Goal: Transaction & Acquisition: Purchase product/service

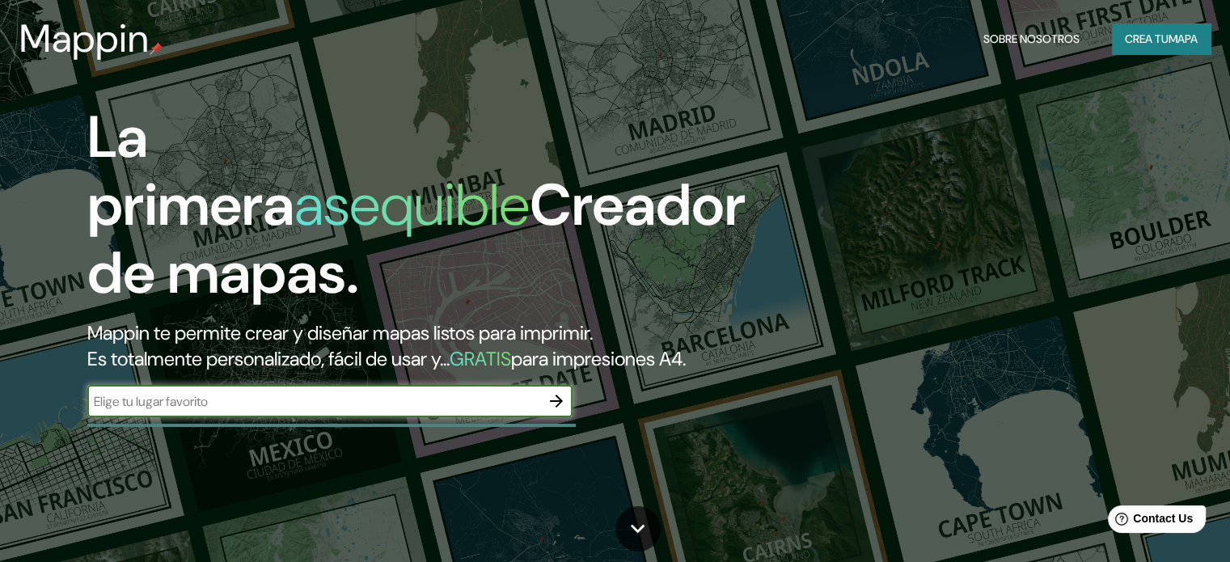
click at [1154, 37] on font "Crea tu" at bounding box center [1147, 39] width 44 height 15
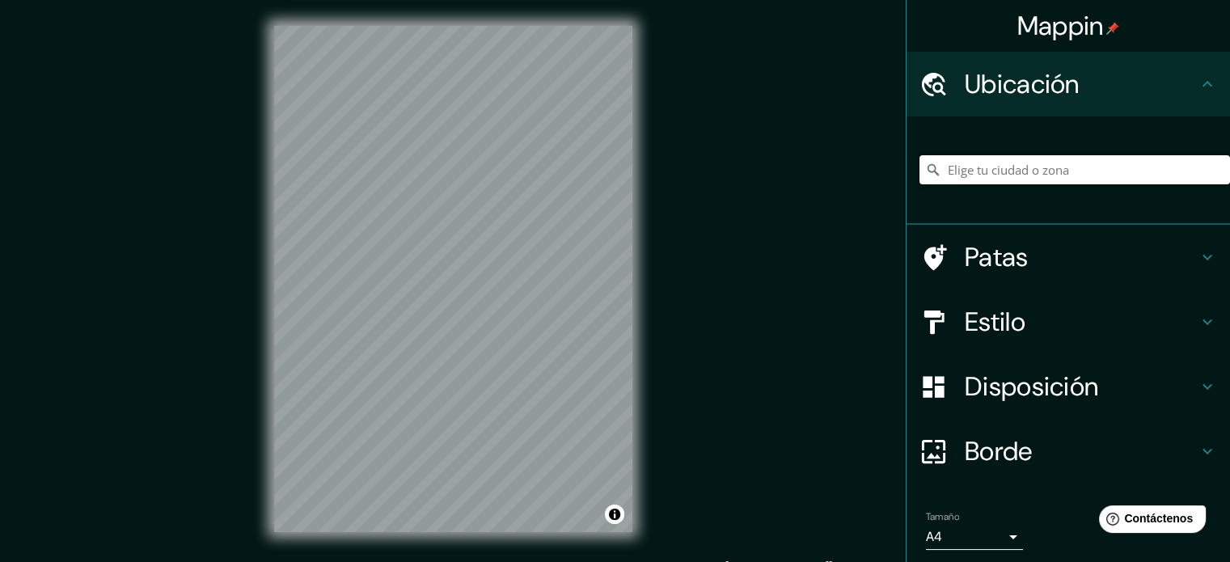
click at [978, 166] on input "Elige tu ciudad o zona" at bounding box center [1074, 169] width 311 height 29
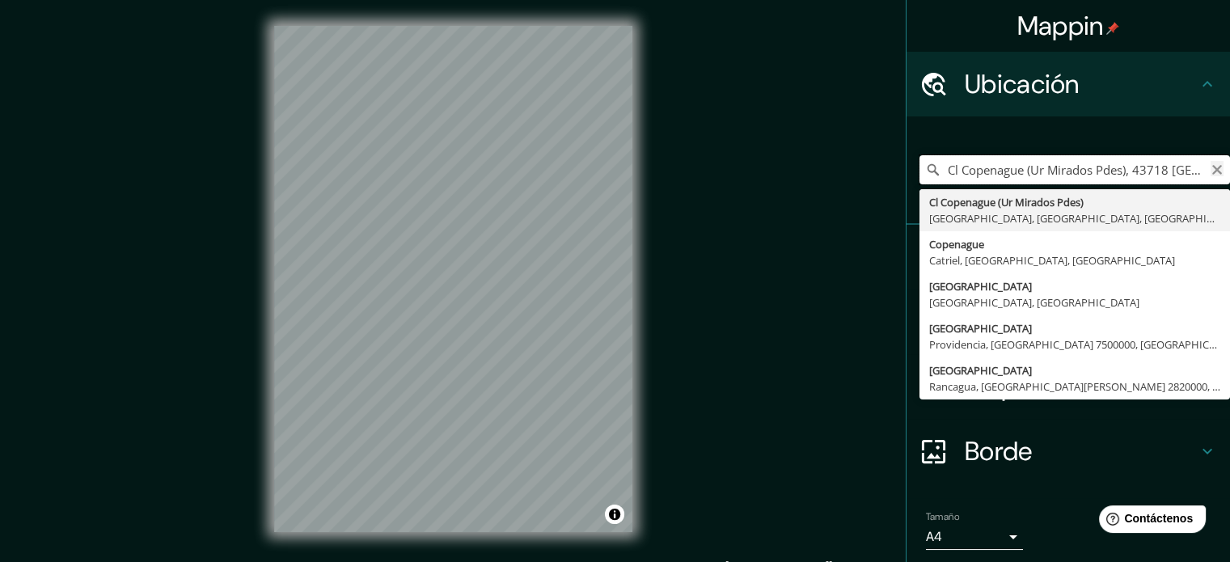
type input "Cl Copenague (Ur Mirados Pdes), 43718 [GEOGRAPHIC_DATA], [GEOGRAPHIC_DATA], [GE…"
click at [1210, 164] on icon "Claro" at bounding box center [1216, 169] width 13 height 13
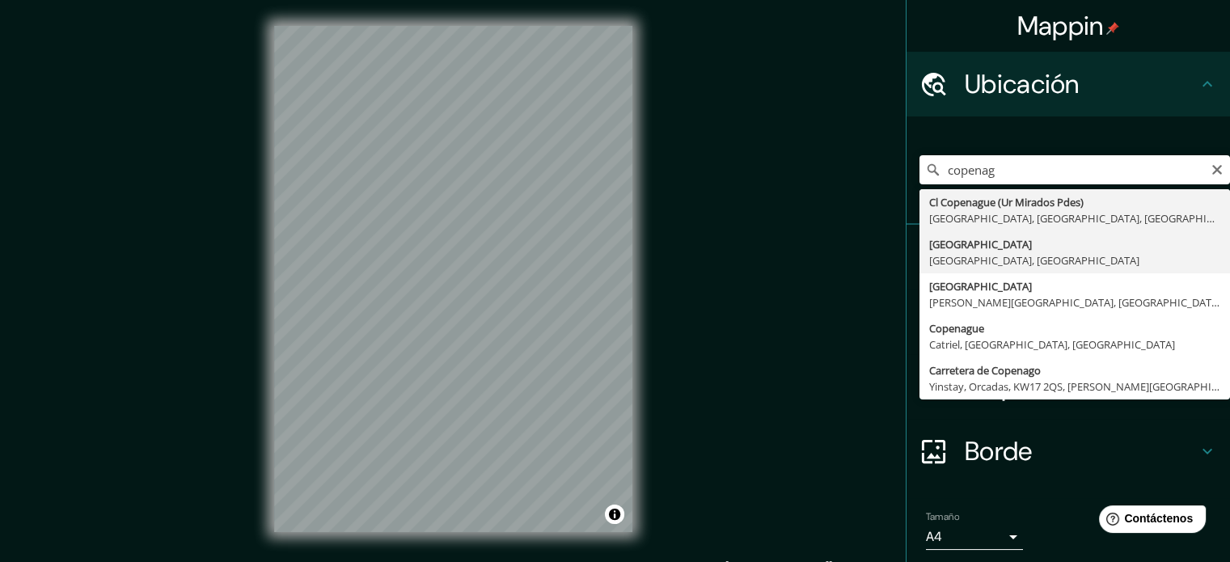
type input "[GEOGRAPHIC_DATA], [GEOGRAPHIC_DATA], [GEOGRAPHIC_DATA]"
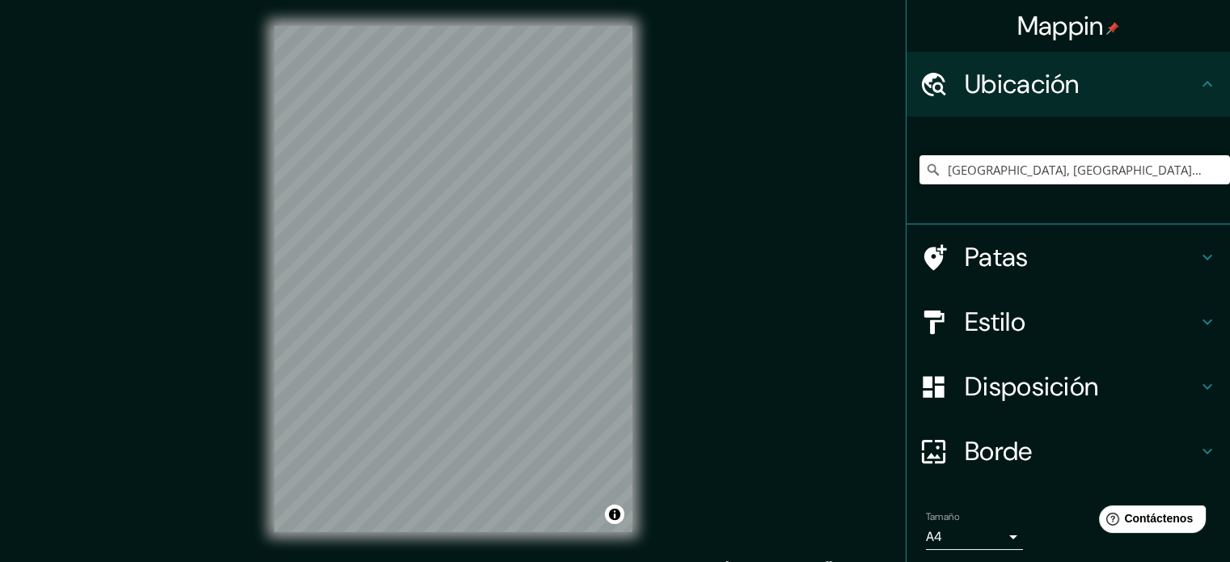
scroll to position [56, 0]
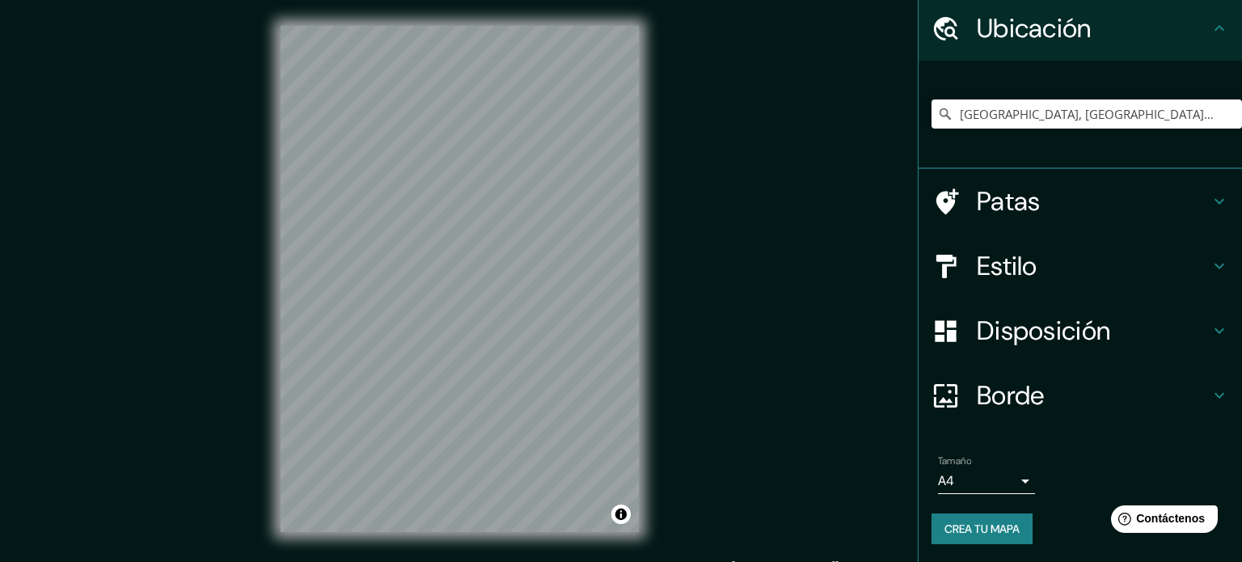
click at [996, 488] on body "Mappin Ubicación [GEOGRAPHIC_DATA], [GEOGRAPHIC_DATA], [GEOGRAPHIC_DATA] Patas …" at bounding box center [621, 281] width 1242 height 562
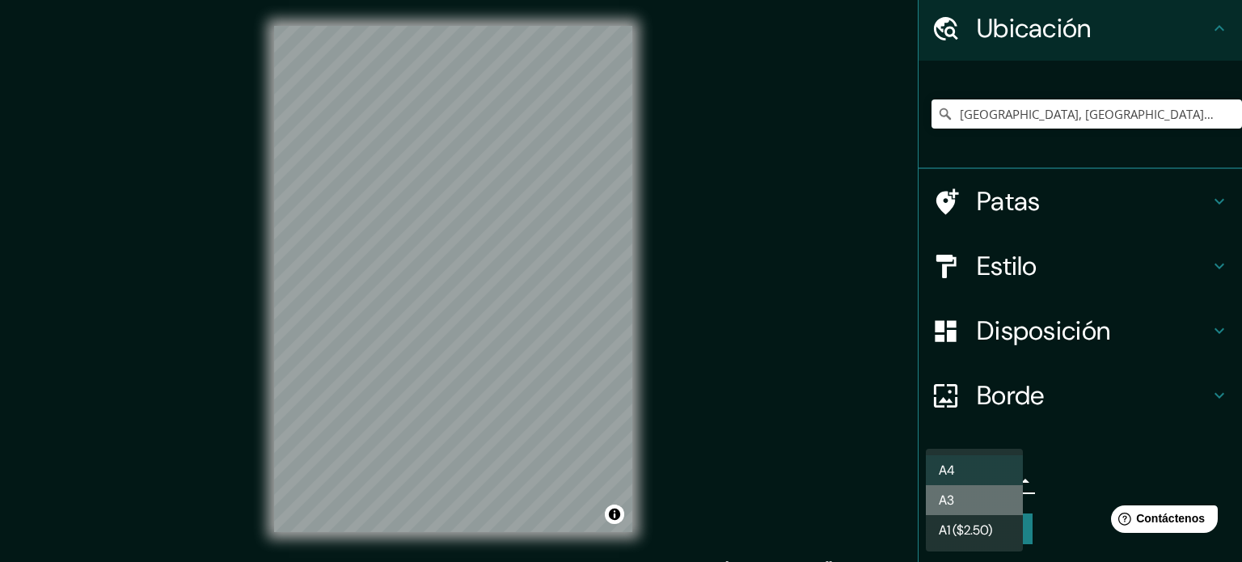
click at [995, 501] on li "A3" at bounding box center [974, 500] width 97 height 30
click at [948, 467] on body "Mappin Ubicación [GEOGRAPHIC_DATA], [GEOGRAPHIC_DATA], [GEOGRAPHIC_DATA] Patas …" at bounding box center [621, 281] width 1242 height 562
click at [974, 522] on font "A1 ($2.50)" at bounding box center [965, 530] width 53 height 20
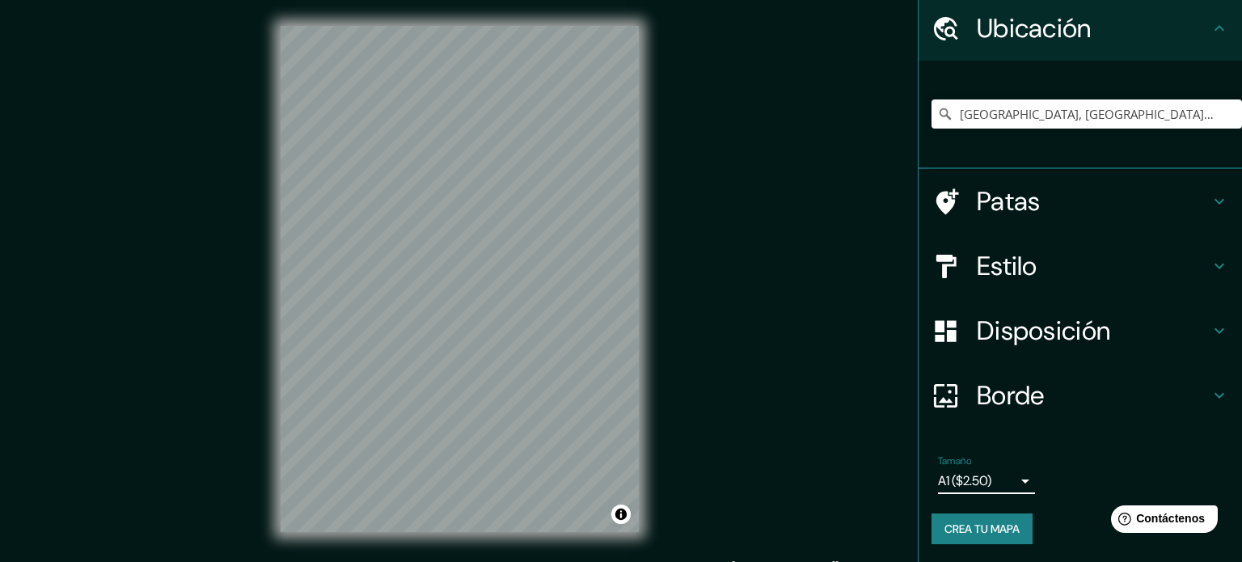
click at [997, 480] on body "Mappin Ubicación [GEOGRAPHIC_DATA], [GEOGRAPHIC_DATA], [GEOGRAPHIC_DATA] Patas …" at bounding box center [621, 281] width 1242 height 562
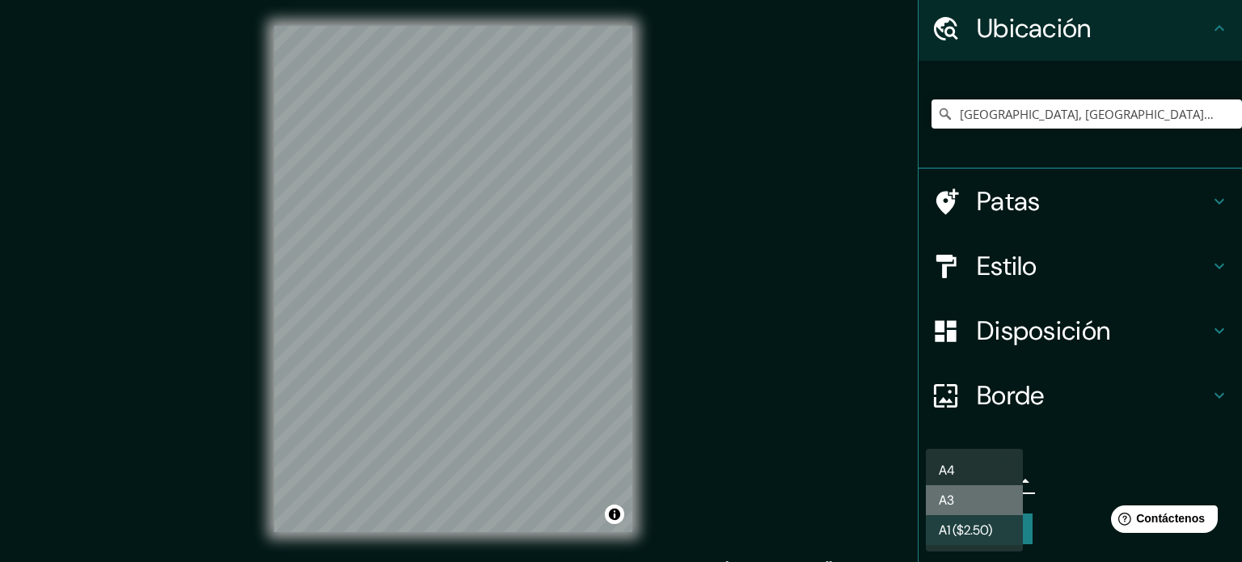
click at [993, 491] on li "A3" at bounding box center [974, 500] width 97 height 30
type input "a4"
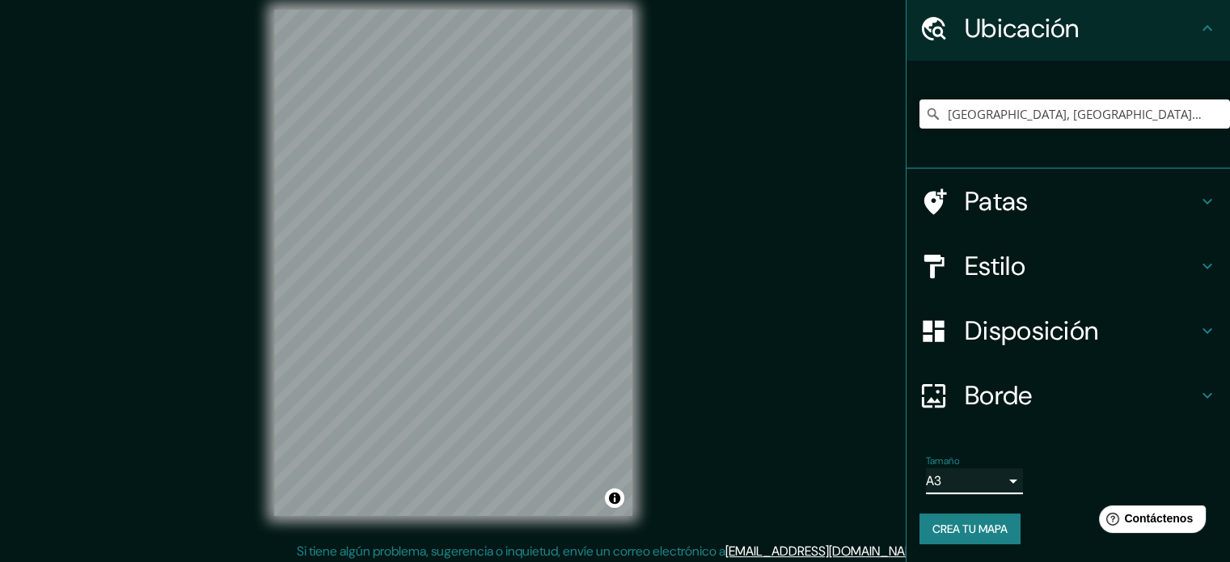
scroll to position [21, 0]
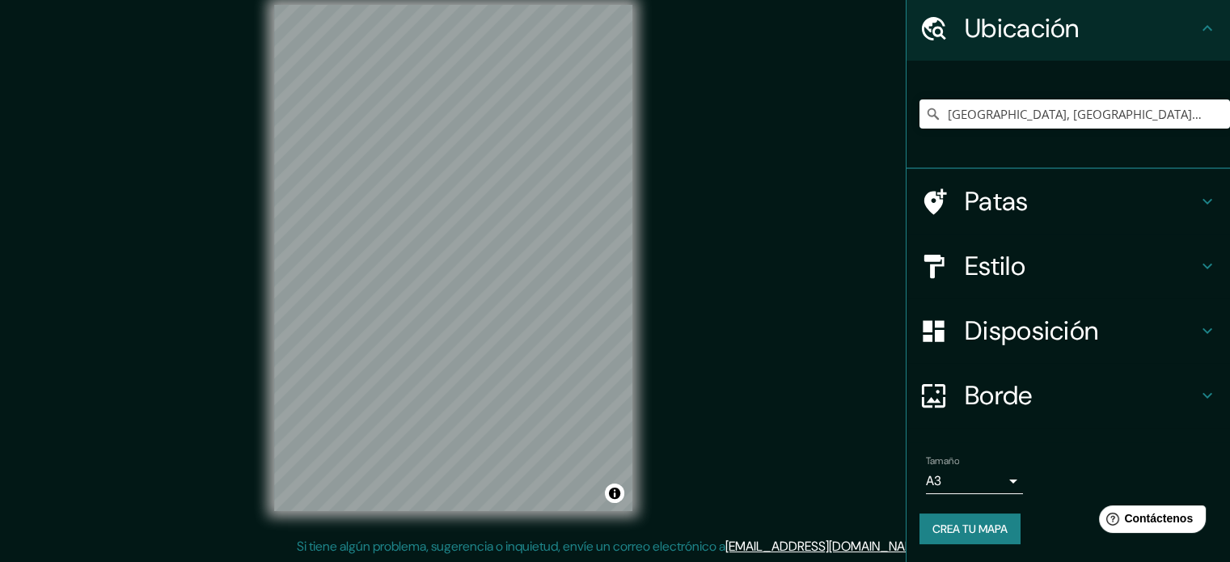
click at [1154, 264] on h4 "Estilo" at bounding box center [1081, 266] width 233 height 32
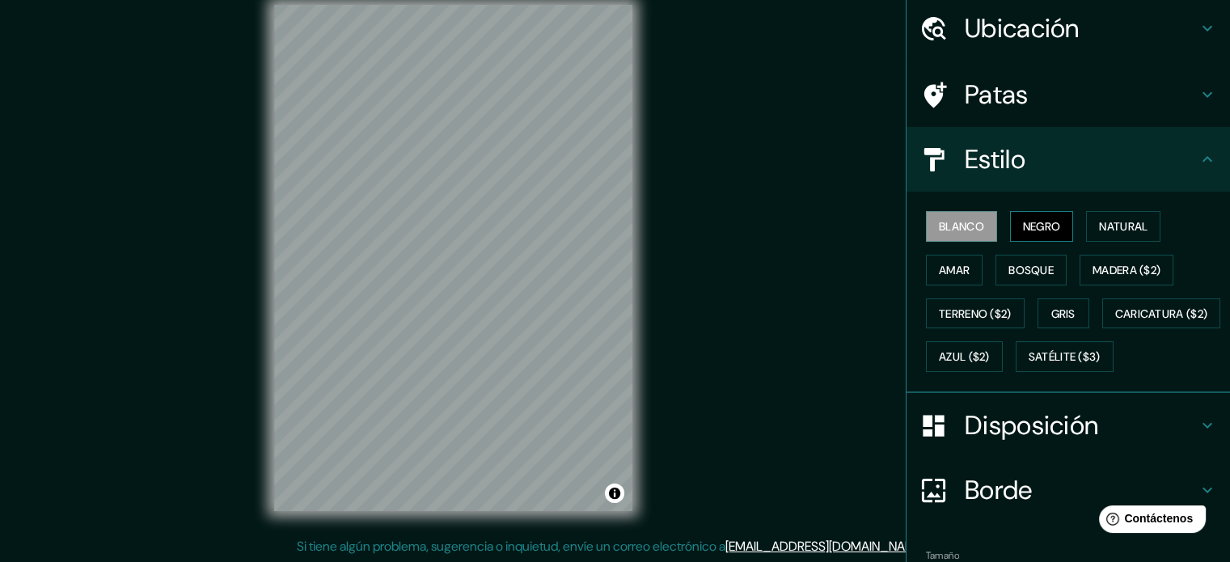
click at [1028, 221] on font "Negro" at bounding box center [1042, 226] width 38 height 15
click at [1111, 227] on font "Natural" at bounding box center [1123, 226] width 49 height 15
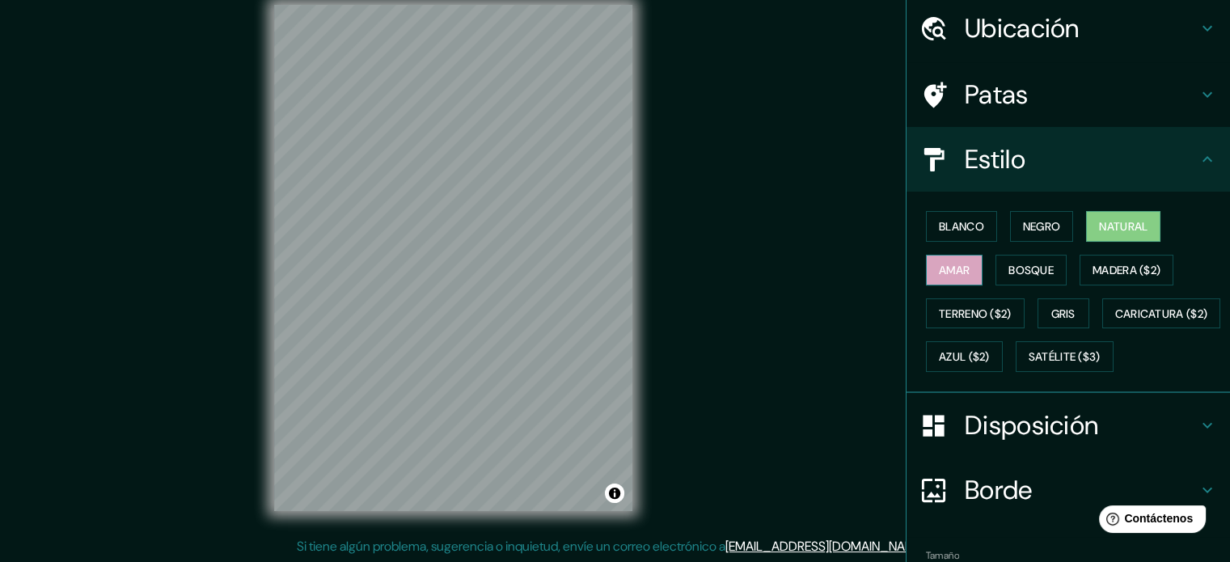
click at [950, 260] on font "Amar" at bounding box center [954, 270] width 31 height 21
click at [1011, 264] on font "Bosque" at bounding box center [1030, 270] width 45 height 15
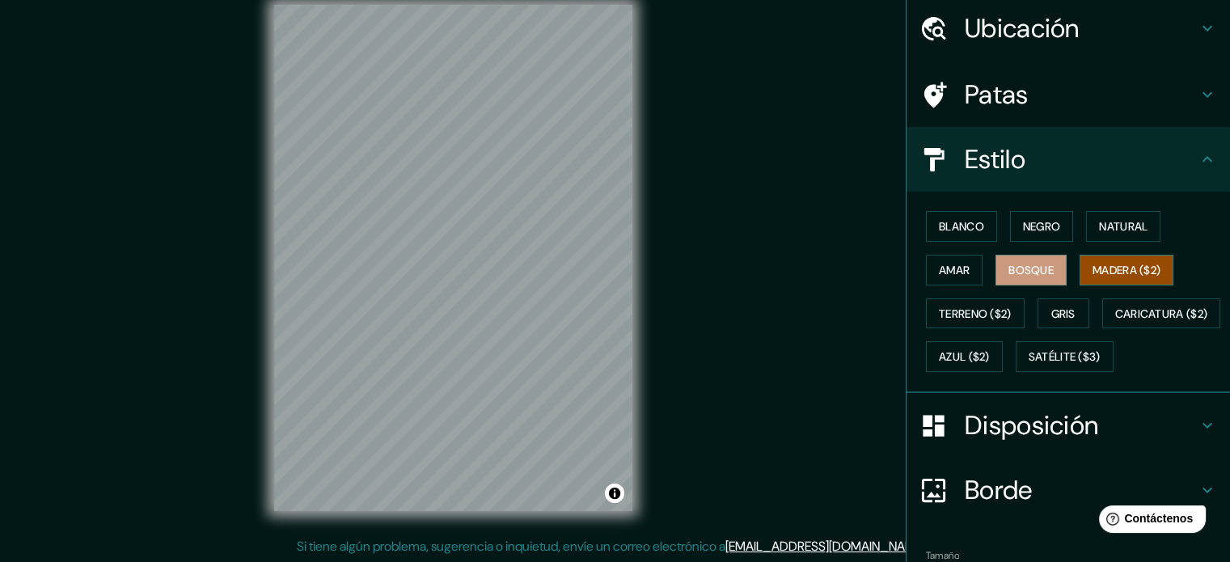
click at [1111, 268] on font "Madera ($2)" at bounding box center [1126, 270] width 68 height 15
click at [1045, 274] on button "Bosque" at bounding box center [1030, 270] width 71 height 31
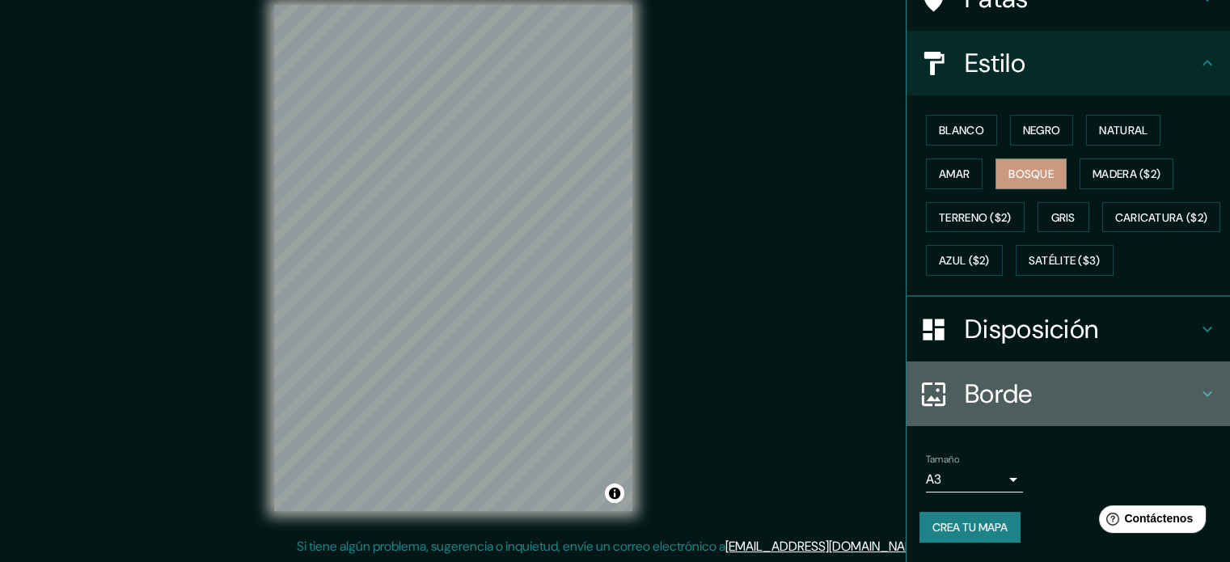
click at [1002, 394] on font "Borde" at bounding box center [999, 394] width 68 height 34
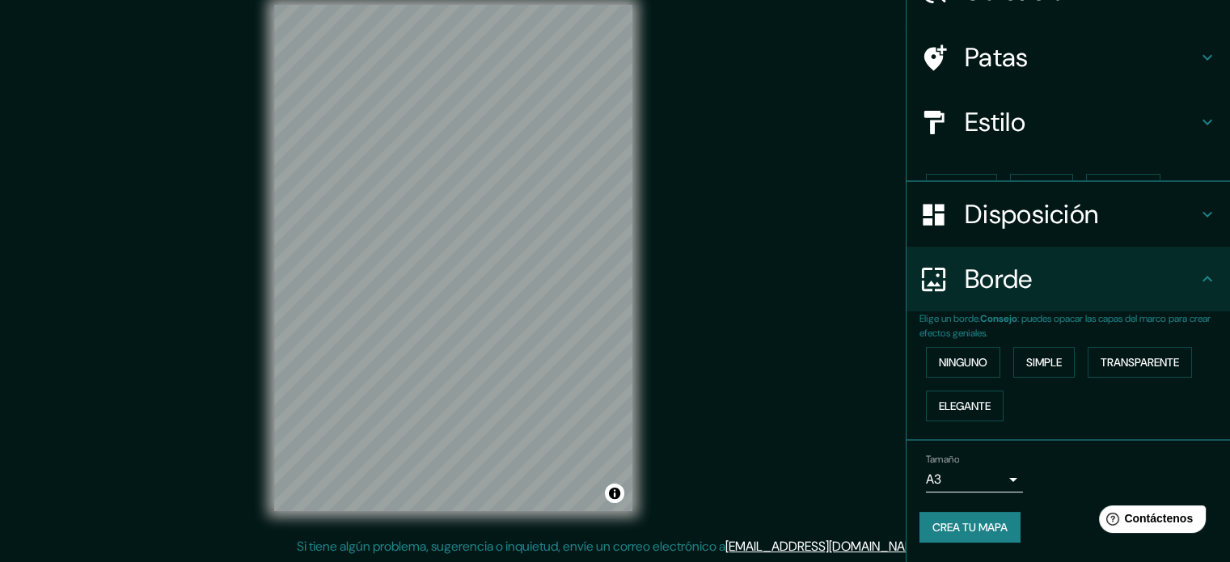
scroll to position [65, 0]
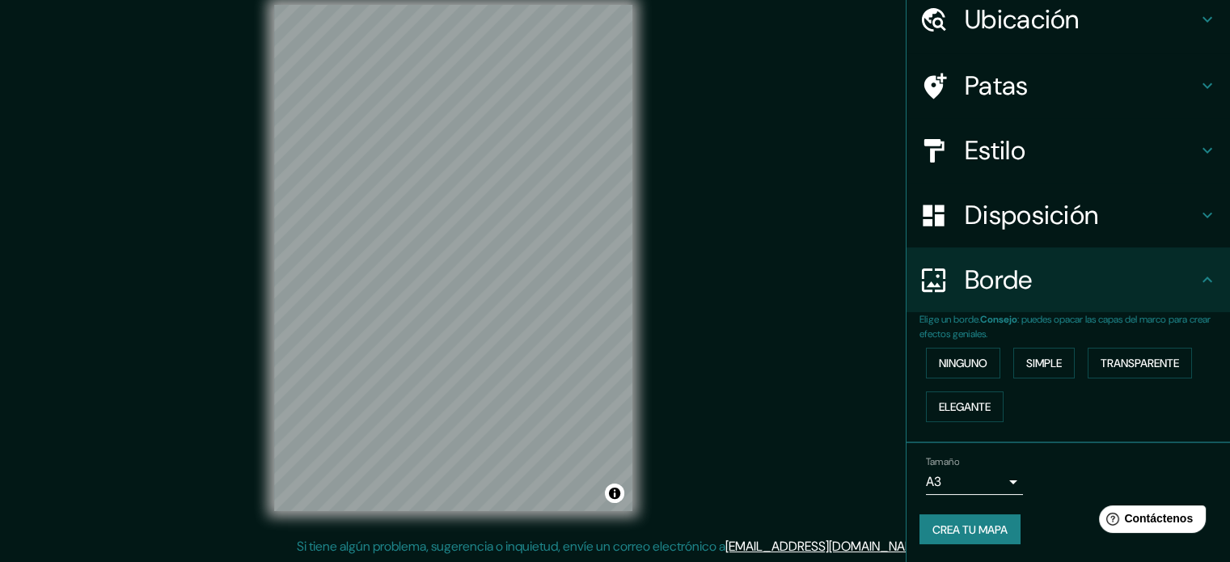
click at [993, 284] on font "Borde" at bounding box center [999, 280] width 68 height 34
click at [1040, 145] on h4 "Estilo" at bounding box center [1081, 150] width 233 height 32
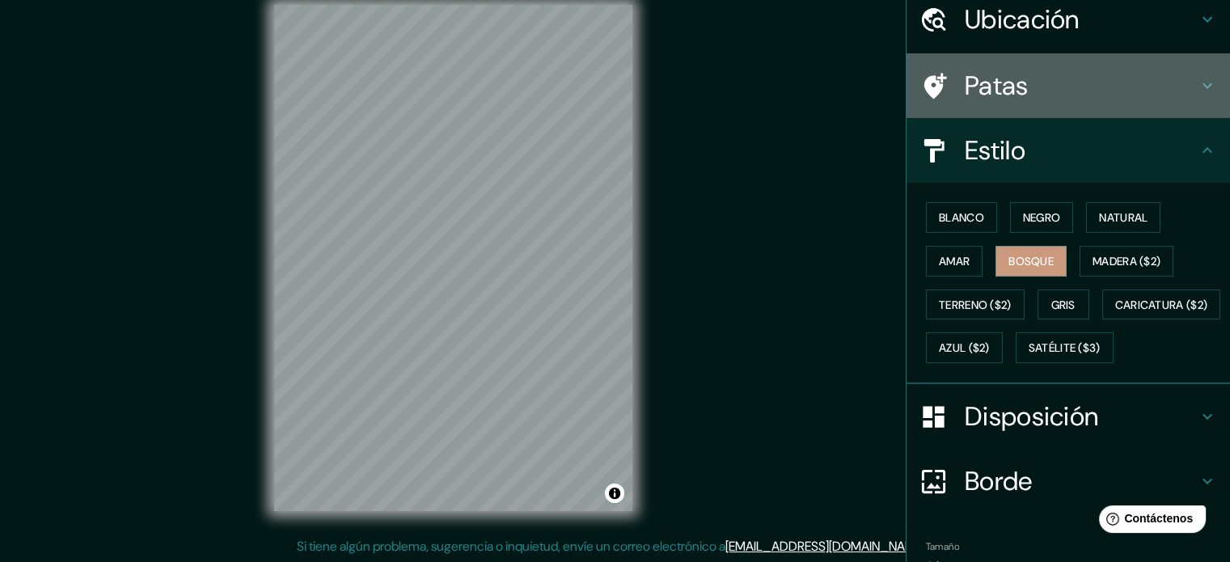
click at [1016, 62] on div "Patas" at bounding box center [1067, 85] width 323 height 65
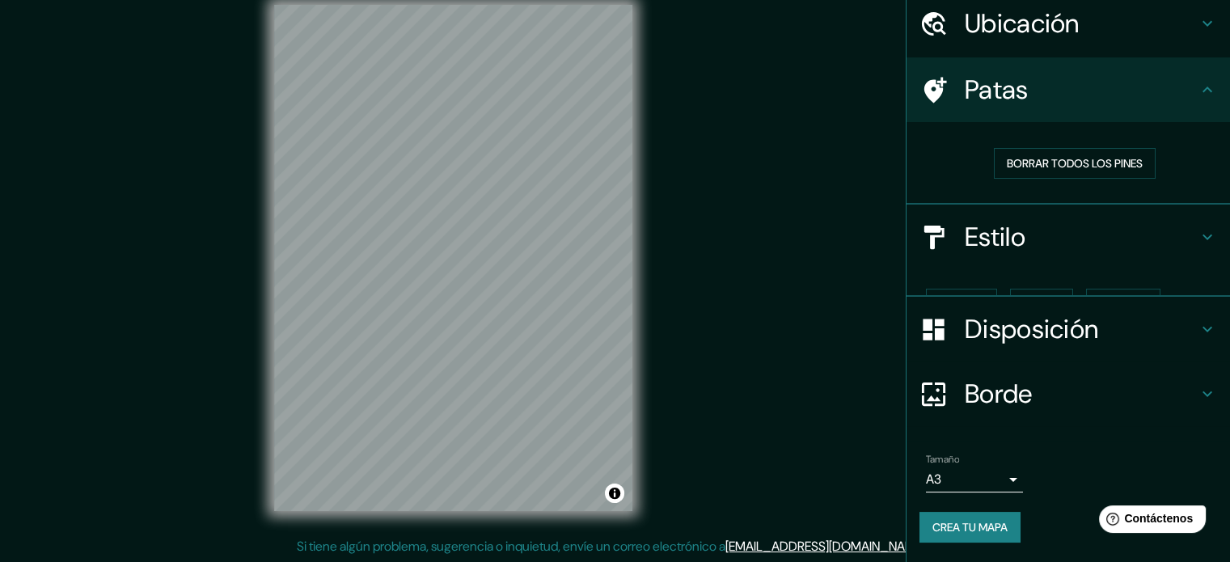
scroll to position [32, 0]
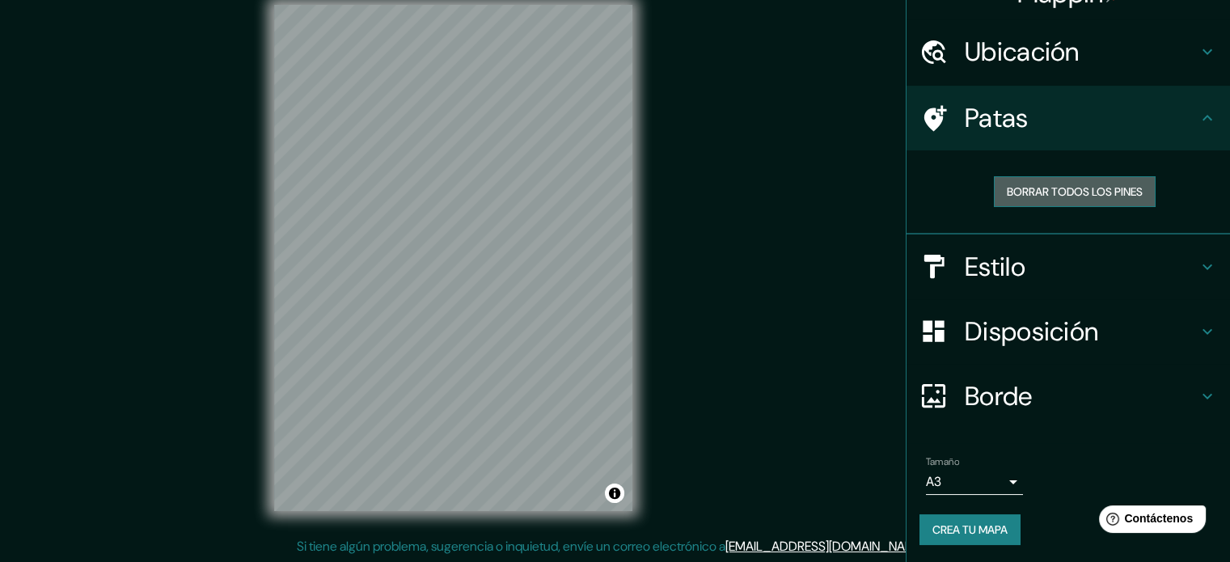
click at [1044, 188] on font "Borrar todos los pines" at bounding box center [1075, 191] width 136 height 15
click at [1016, 65] on font "Ubicación" at bounding box center [1022, 52] width 115 height 34
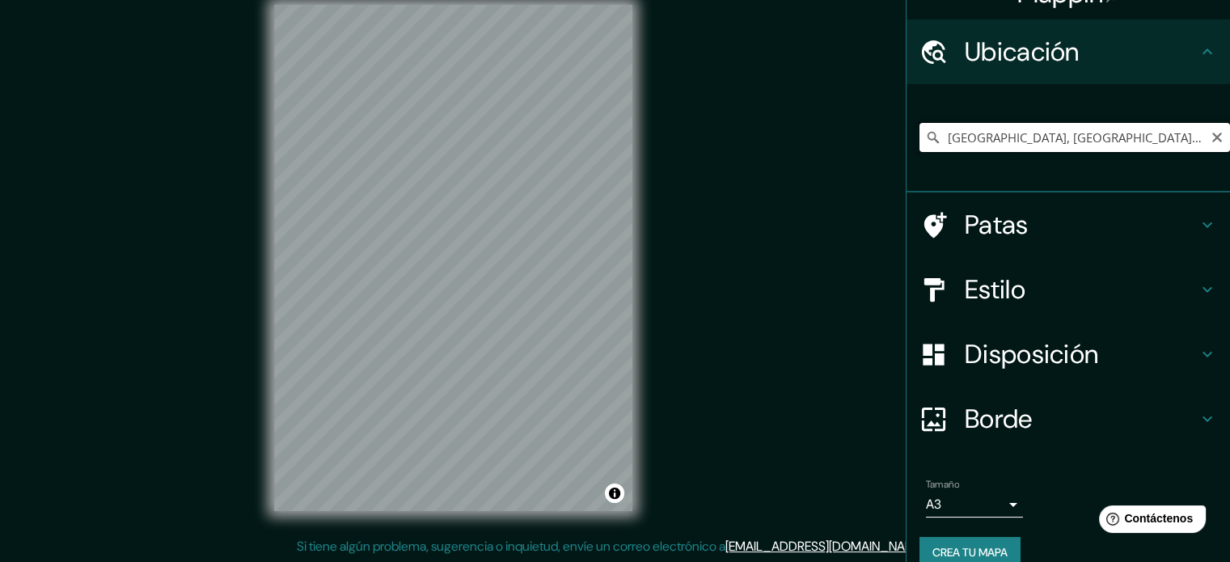
click at [1160, 145] on input "[GEOGRAPHIC_DATA], [GEOGRAPHIC_DATA], [GEOGRAPHIC_DATA]" at bounding box center [1074, 137] width 311 height 29
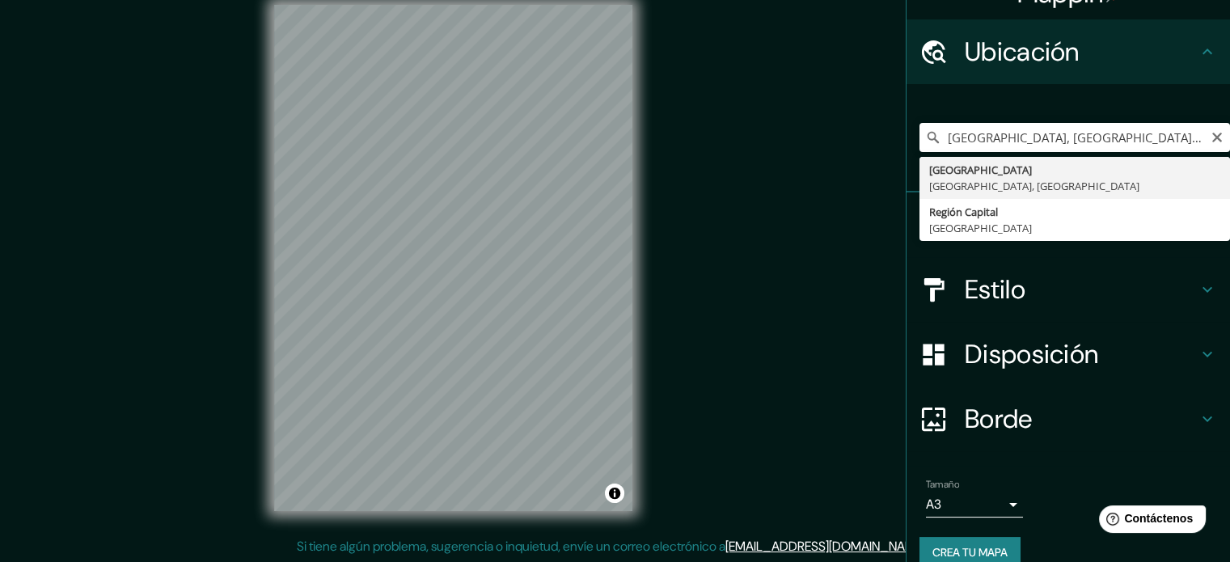
type input "[GEOGRAPHIC_DATA], [GEOGRAPHIC_DATA], [GEOGRAPHIC_DATA]"
